Goal: Information Seeking & Learning: Learn about a topic

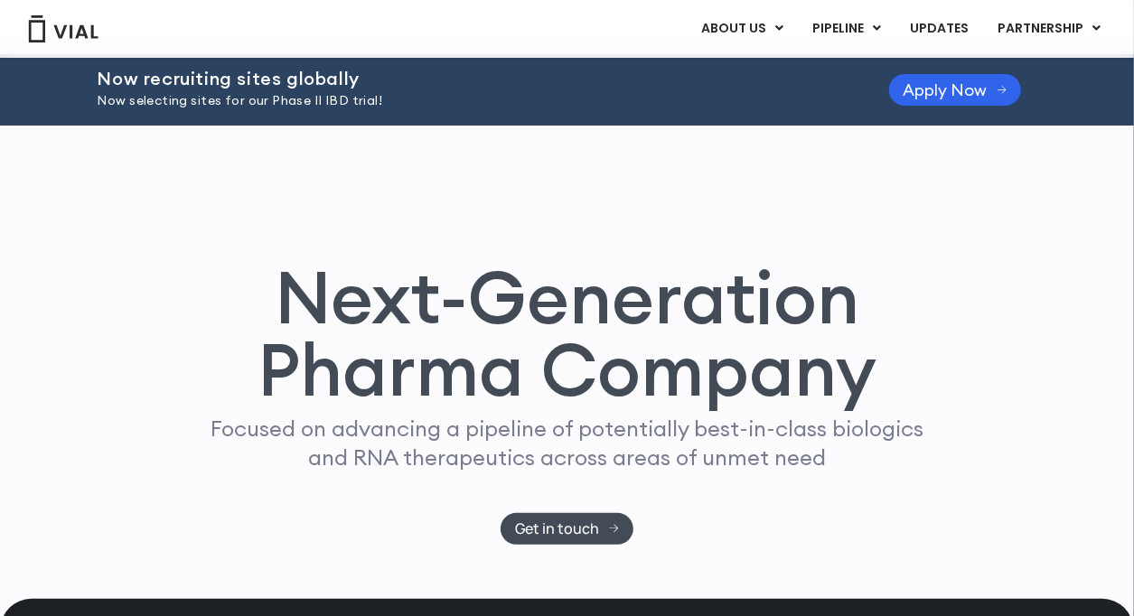
scroll to position [136, 0]
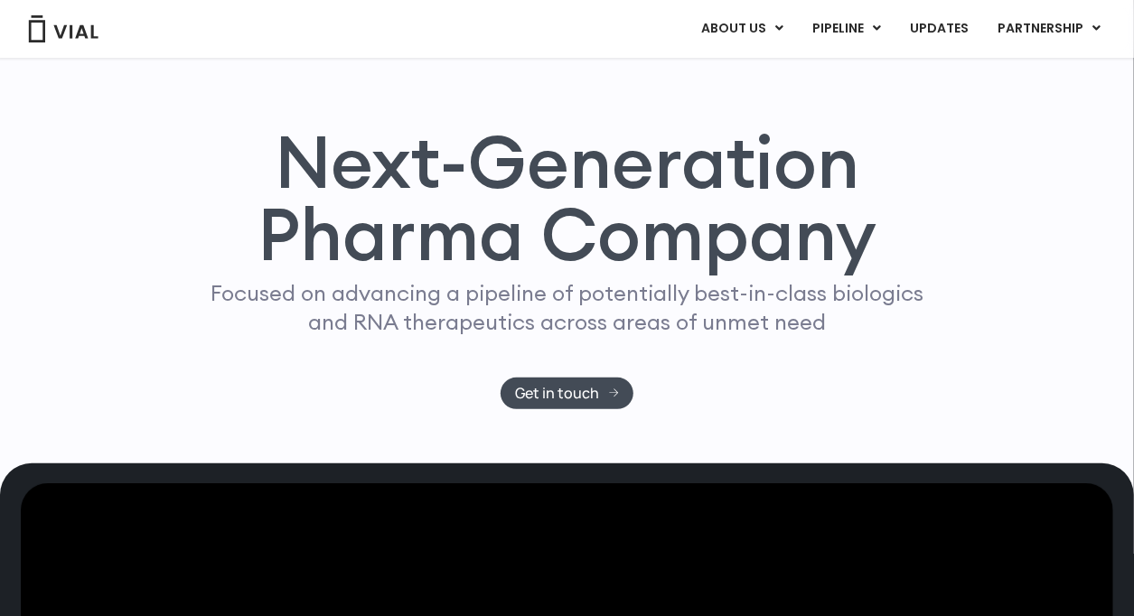
click at [555, 41] on link "PIPELINE" at bounding box center [846, 29] width 97 height 31
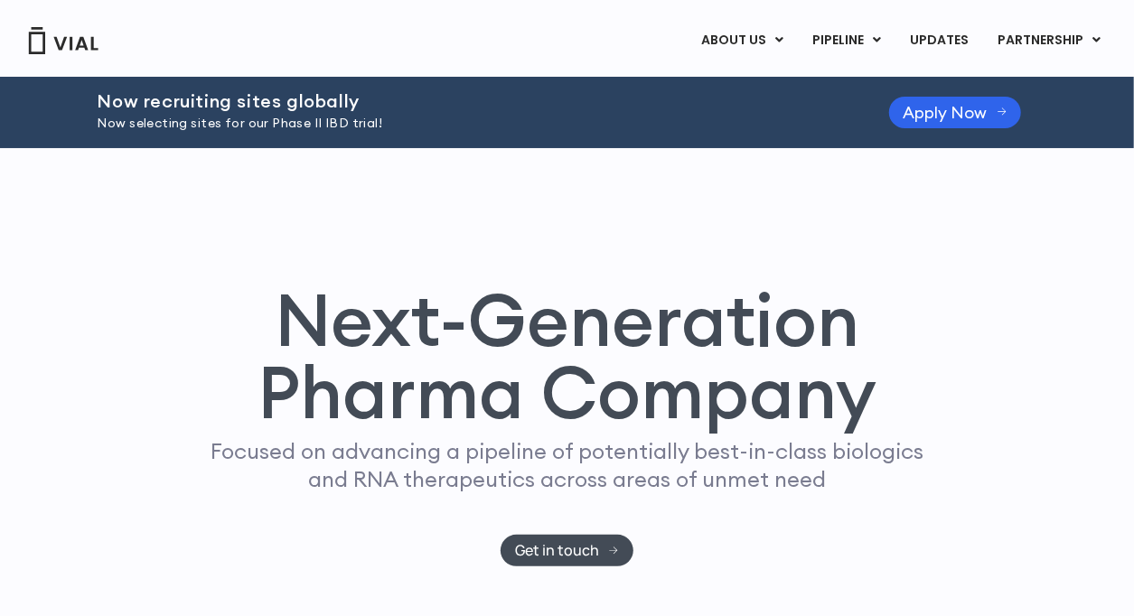
click at [874, 43] on link "PIPELINE" at bounding box center [846, 40] width 97 height 31
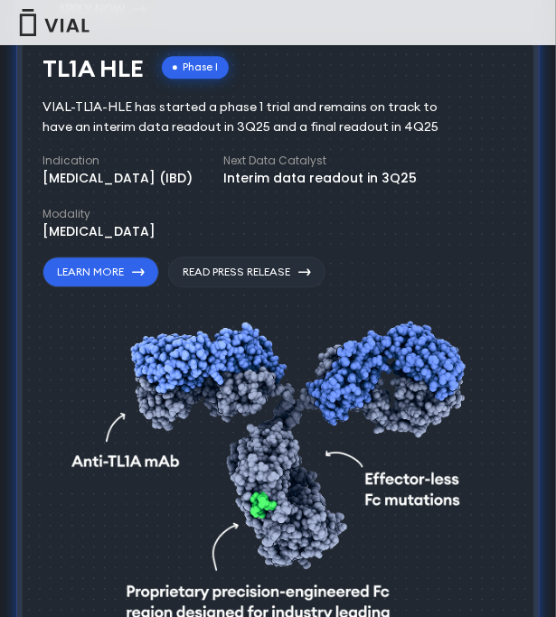
scroll to position [900, 0]
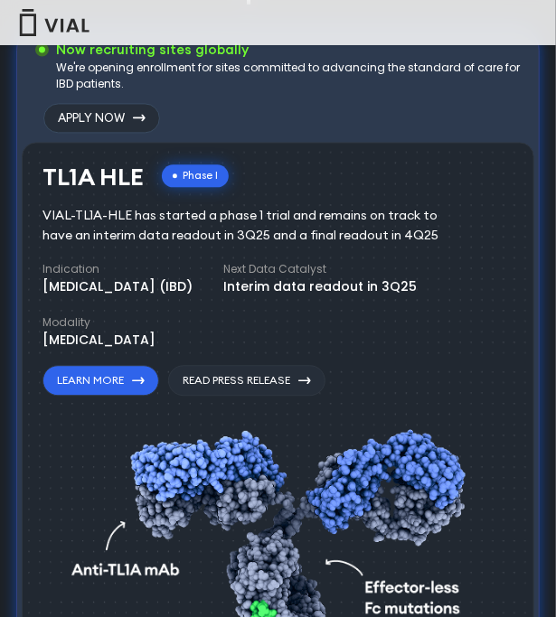
drag, startPoint x: 412, startPoint y: 231, endPoint x: 58, endPoint y: 224, distance: 354.3
click at [58, 224] on div "VIAL-TL1A-HLE has started a phase 1 trial and remains on track to have an inter…" at bounding box center [253, 226] width 422 height 40
click at [285, 237] on div "VIAL-TL1A-HLE has started a phase 1 trial and remains on track to have an inter…" at bounding box center [253, 226] width 422 height 40
copy div "VIAL-TL1A-HLE has started a phase 1 trial and remains on track to have an inter…"
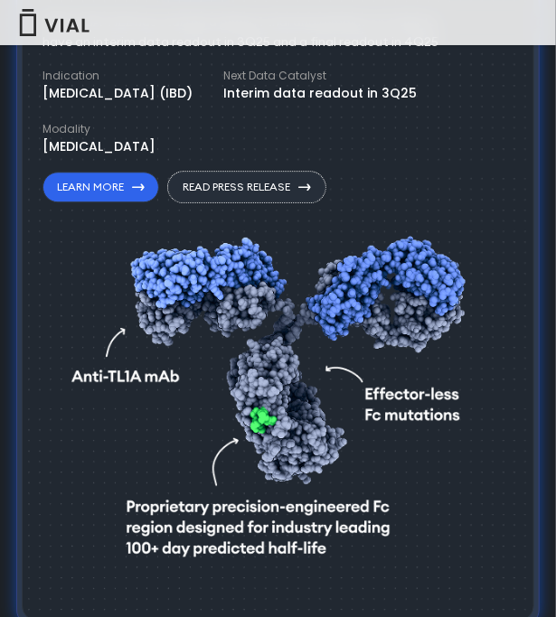
click at [221, 196] on link "Read Press Release" at bounding box center [246, 187] width 157 height 31
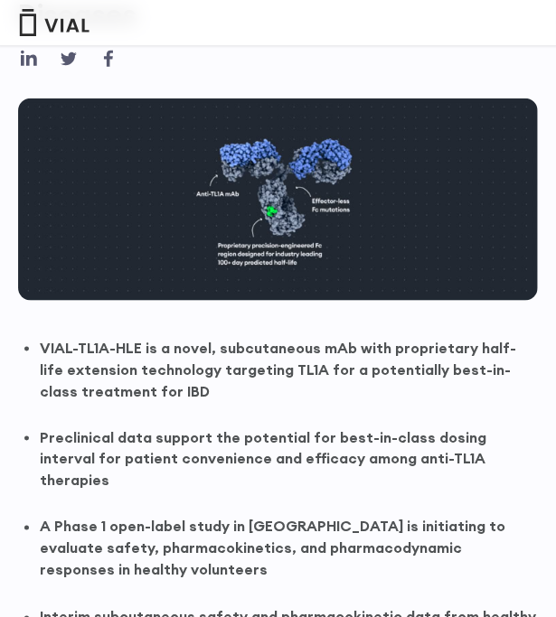
scroll to position [508, 0]
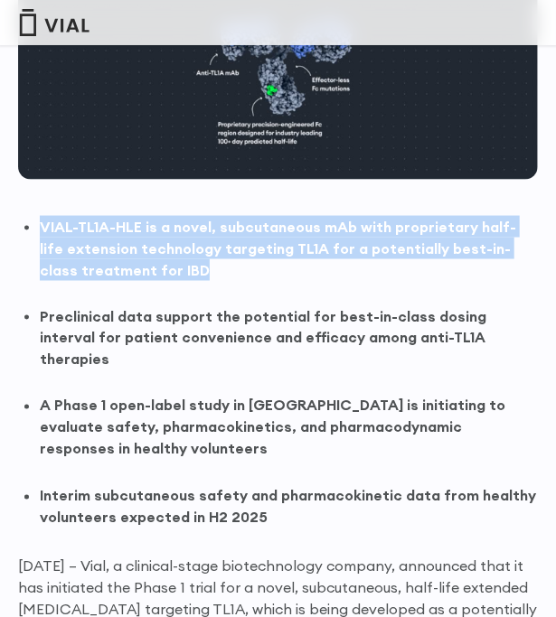
drag, startPoint x: 234, startPoint y: 275, endPoint x: 36, endPoint y: 230, distance: 202.8
copy strong "VIAL-TL1A-HLE is a novel, subcutaneous mAb with proprietary half-life extension…"
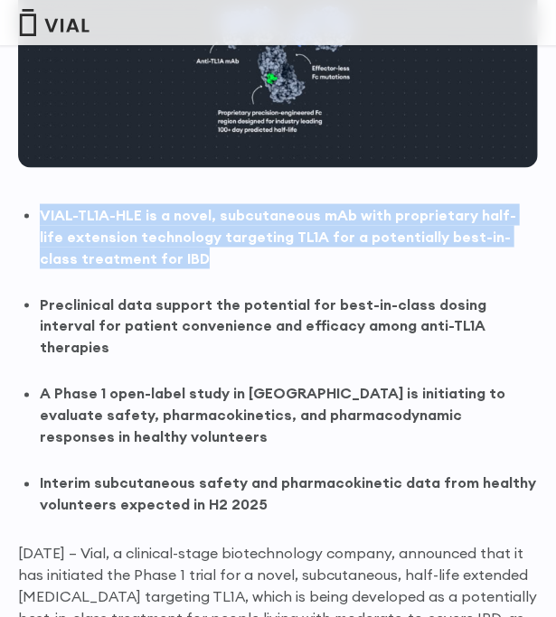
scroll to position [497, 0]
